Goal: Check status: Check status

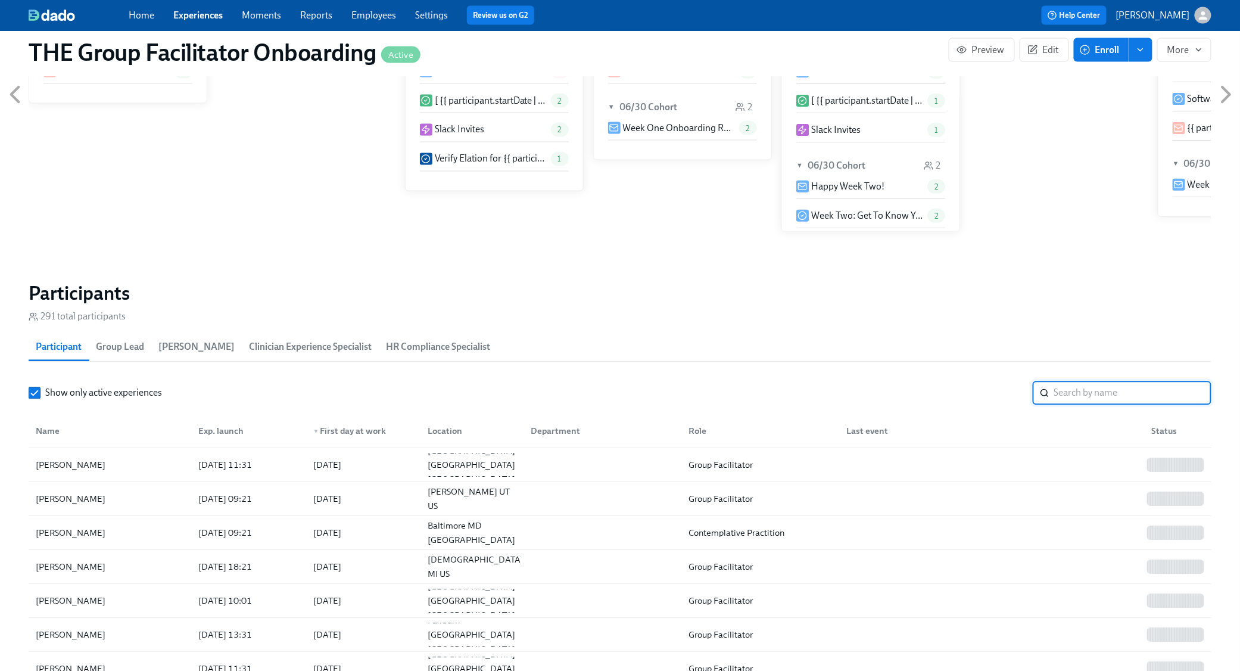
click at [1088, 394] on input "search" at bounding box center [1132, 393] width 157 height 24
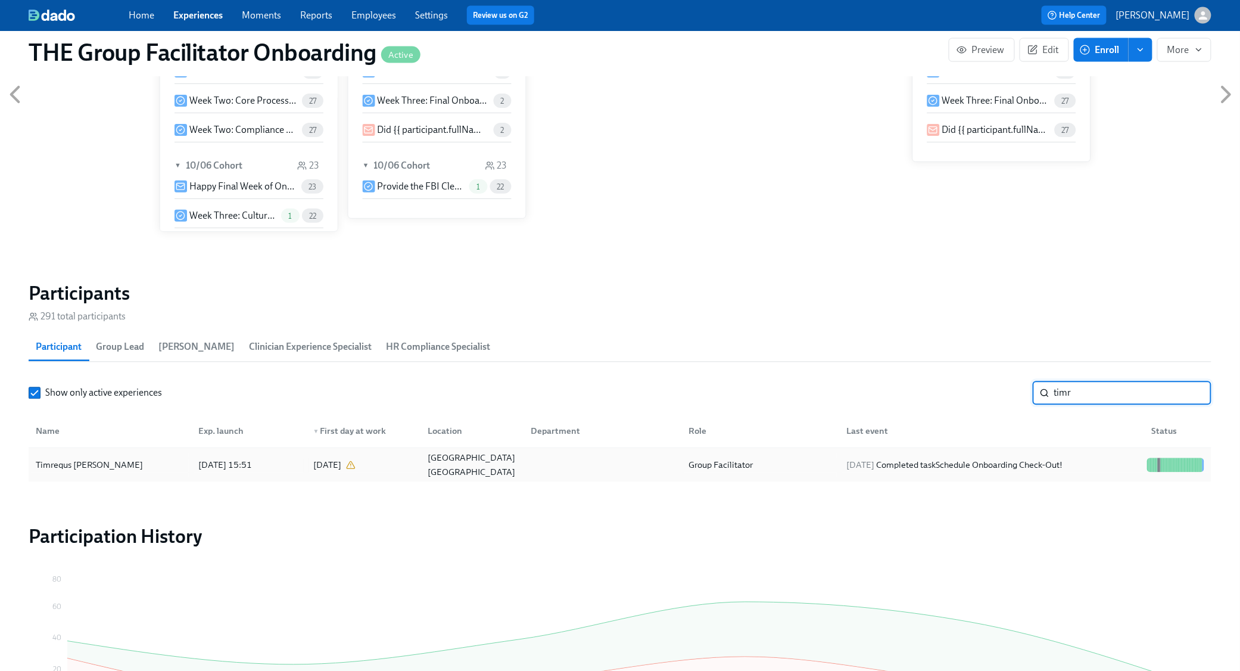
type input "timr"
click at [984, 451] on div "Timrequs [PERSON_NAME] [DATE] 15:51 2025/09/16 [US_STATE][GEOGRAPHIC_DATA] [GEO…" at bounding box center [620, 464] width 1183 height 33
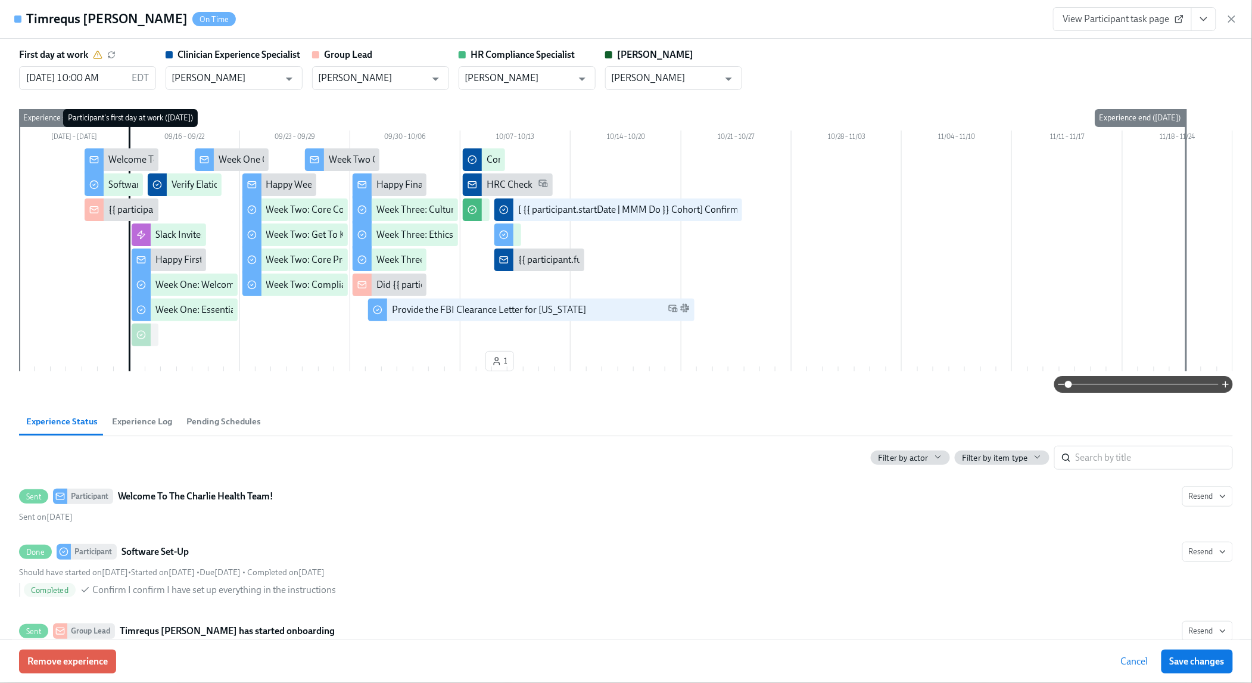
click at [1198, 24] on icon "View task page" at bounding box center [1204, 19] width 12 height 12
click at [1167, 45] on link "View Clinician Experience Specialist task page" at bounding box center [1134, 46] width 183 height 13
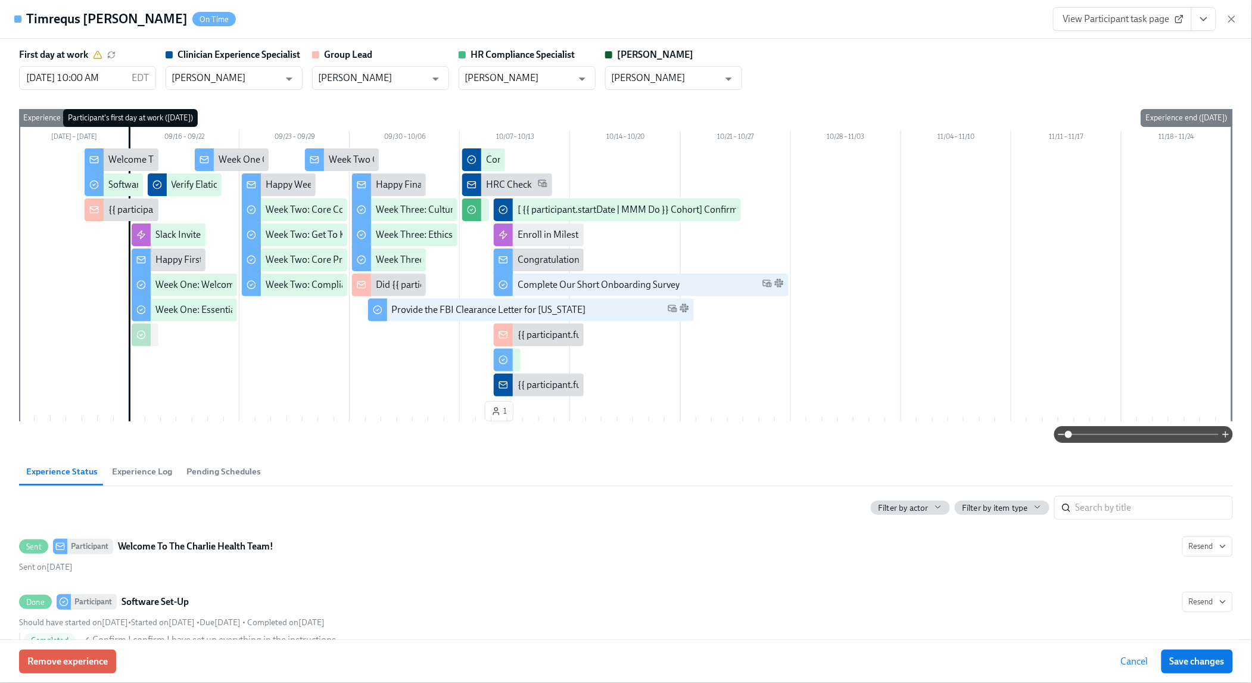
click at [1233, 21] on icon "button" at bounding box center [1232, 19] width 12 height 12
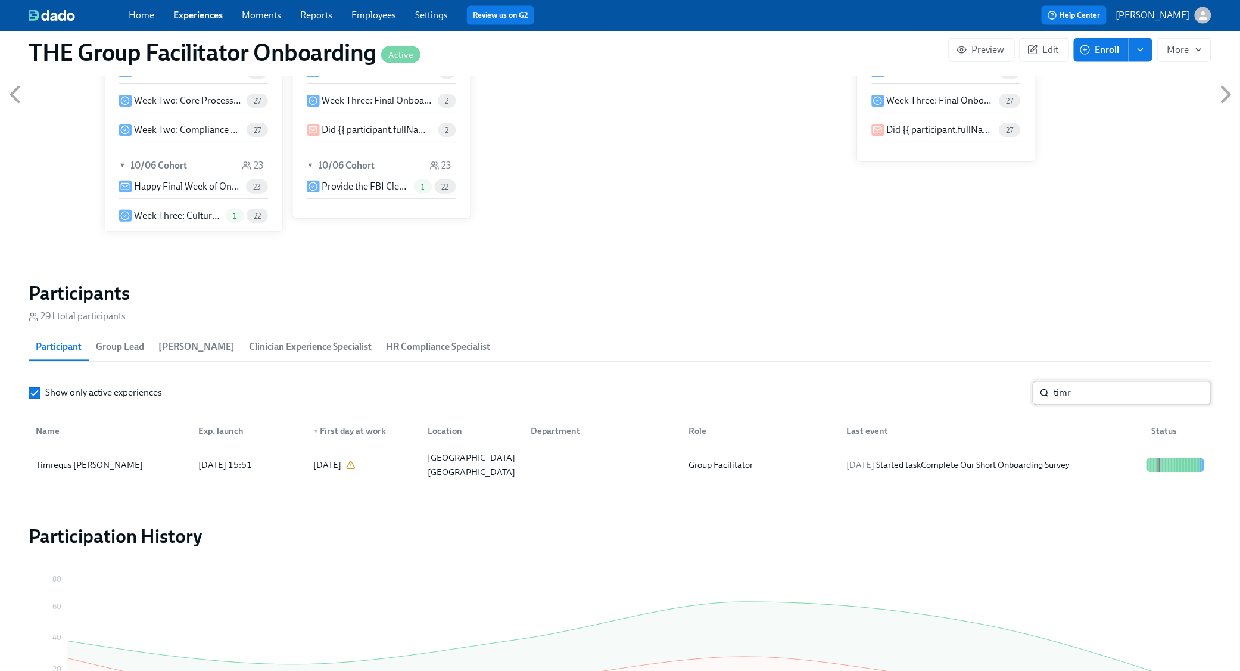
scroll to position [0, 17439]
click at [1192, 393] on input "timr" at bounding box center [1132, 393] width 157 height 24
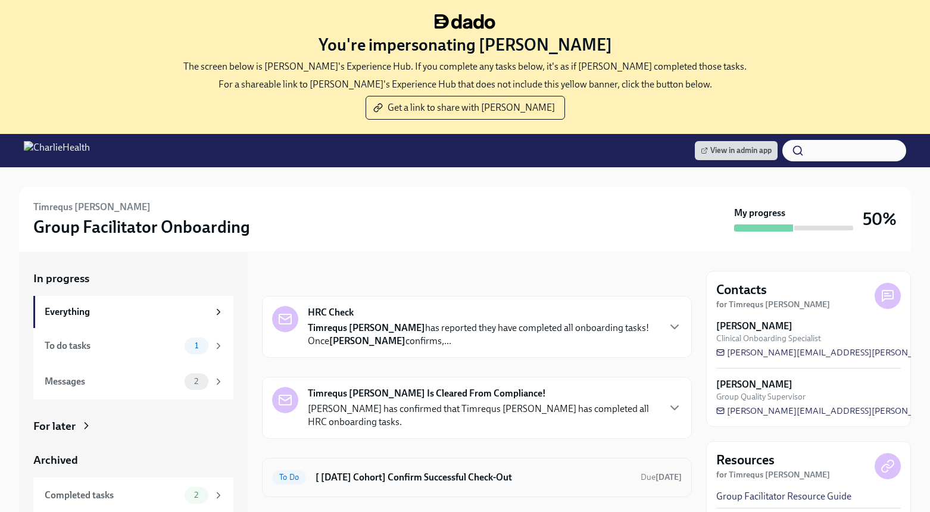
click at [463, 479] on h6 "[ [DATE] Cohort] Confirm Successful Check-Out" at bounding box center [474, 477] width 316 height 13
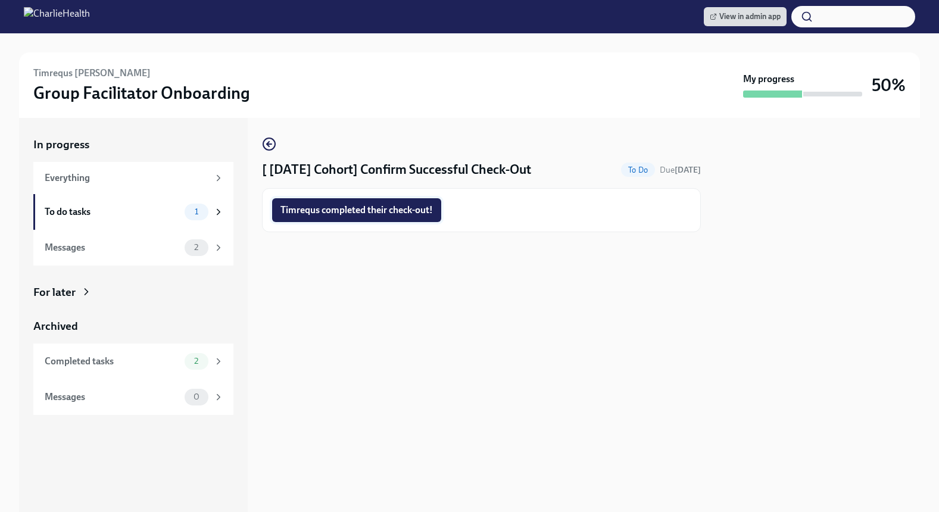
click at [369, 213] on span "Timrequs completed their check-out!" at bounding box center [357, 210] width 152 height 12
